Goal: Task Accomplishment & Management: Complete application form

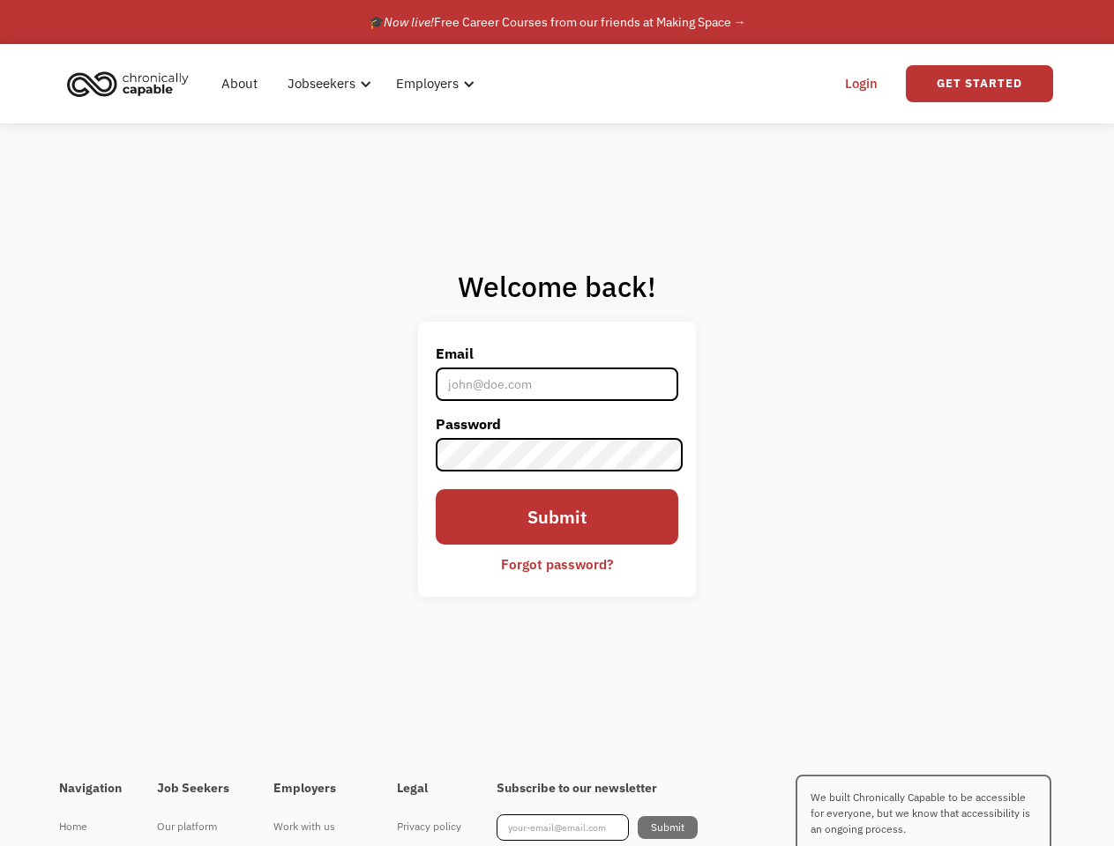
click at [556, 423] on label "Password" at bounding box center [557, 424] width 243 height 28
click at [349, 84] on div "Jobseekers" at bounding box center [323, 83] width 68 height 21
click at [326, 84] on div "Jobseekers" at bounding box center [323, 83] width 68 height 21
click at [431, 84] on div "Employers" at bounding box center [429, 83] width 63 height 21
click at [979, 84] on link "Get Started" at bounding box center [978, 83] width 147 height 37
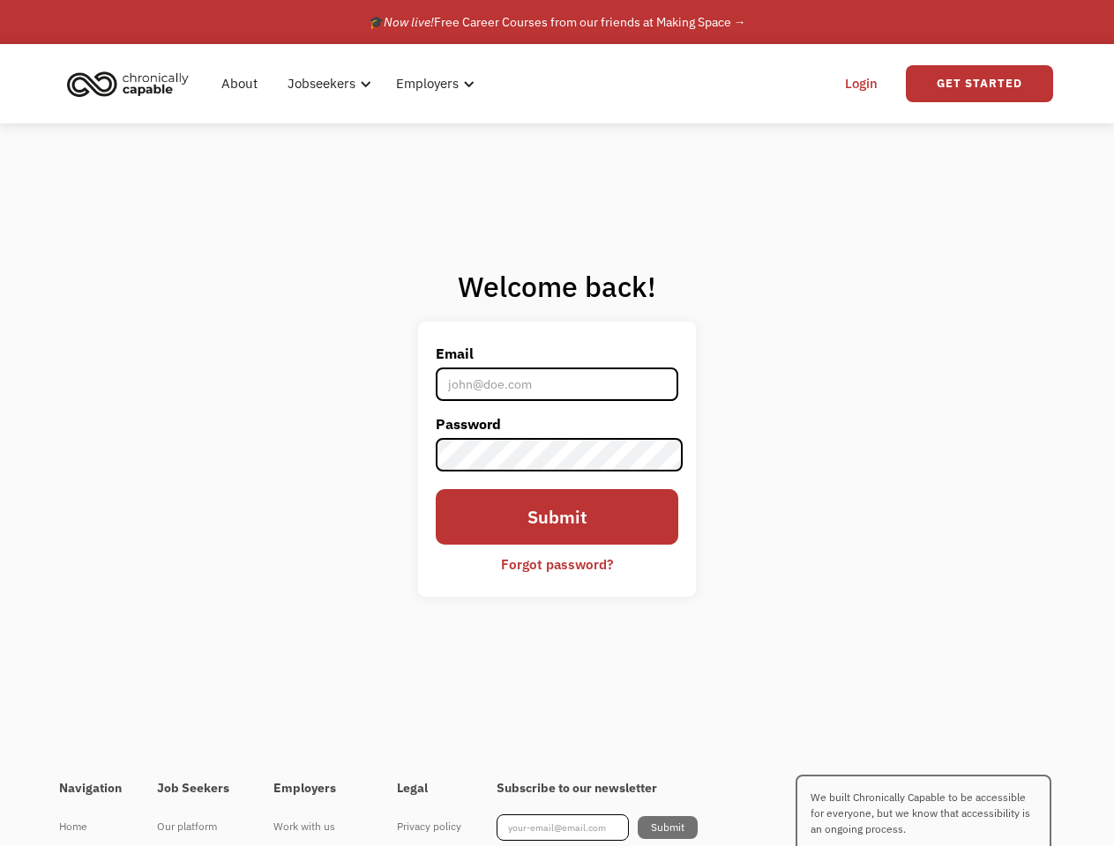
click at [557, 458] on div "I'm looking for work Join as a job seeker" at bounding box center [369, 450] width 375 height 372
click at [557, 564] on div "I'm looking for work Join as a job seeker" at bounding box center [369, 450] width 375 height 372
